Goal: Task Accomplishment & Management: Use online tool/utility

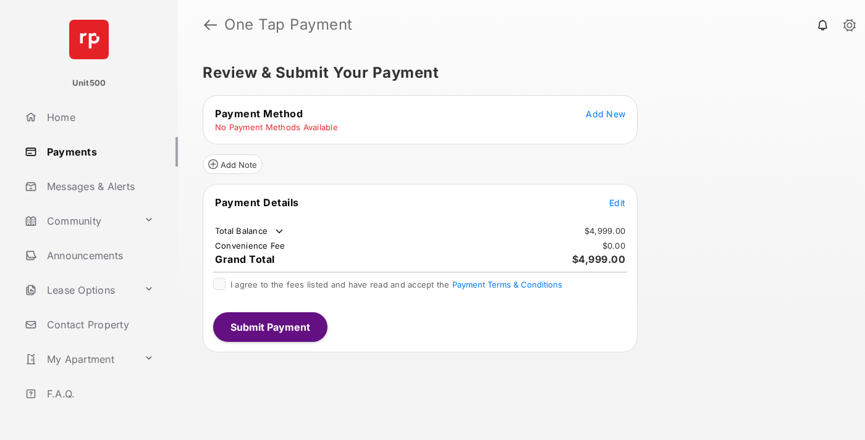
click at [617, 203] on span "Edit" at bounding box center [617, 203] width 16 height 11
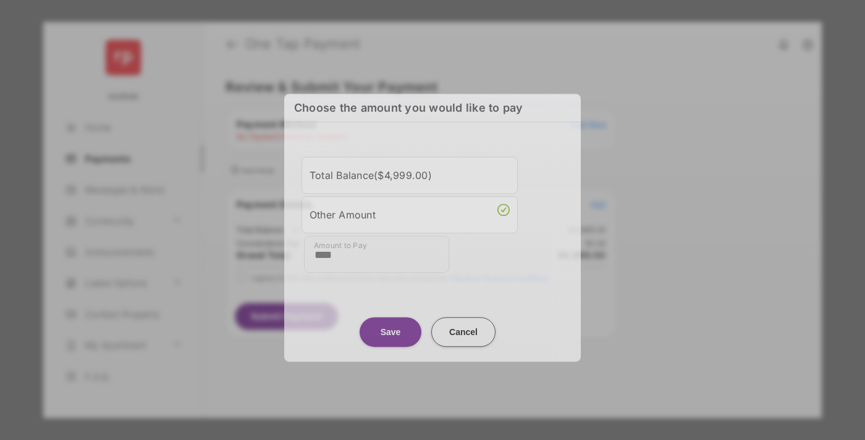
type input "****"
click at [390, 327] on button "Save" at bounding box center [391, 333] width 62 height 30
